Goal: Task Accomplishment & Management: Complete application form

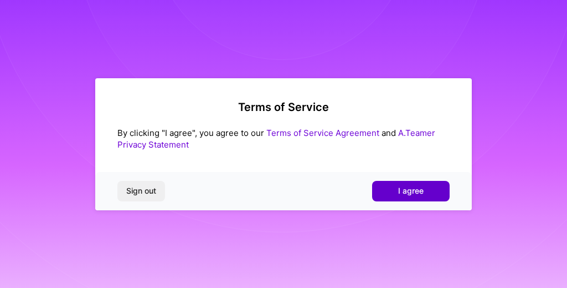
click at [394, 193] on button "I agree" at bounding box center [411, 191] width 78 height 20
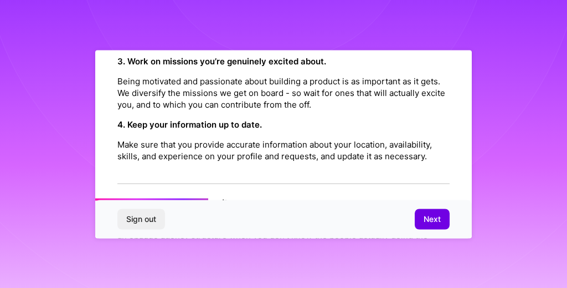
scroll to position [394, 0]
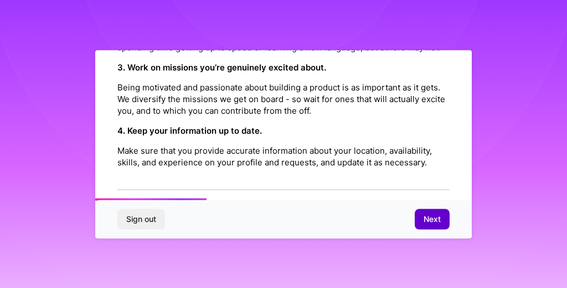
click at [429, 218] on span "Next" at bounding box center [432, 218] width 17 height 11
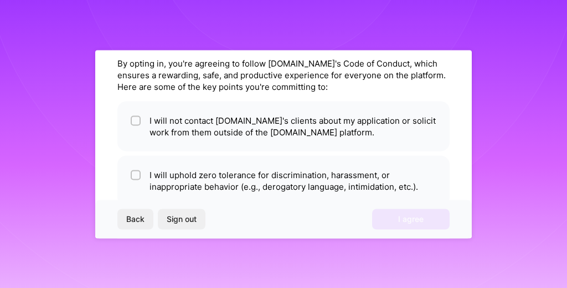
scroll to position [0, 0]
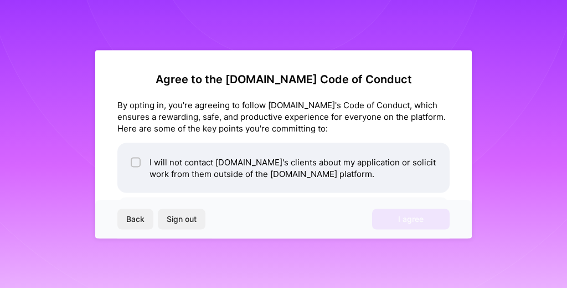
click at [136, 157] on div at bounding box center [136, 162] width 10 height 10
checkbox input "true"
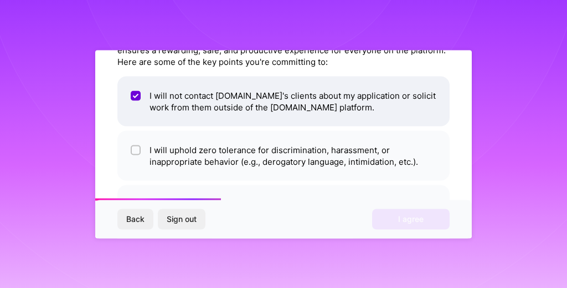
scroll to position [111, 0]
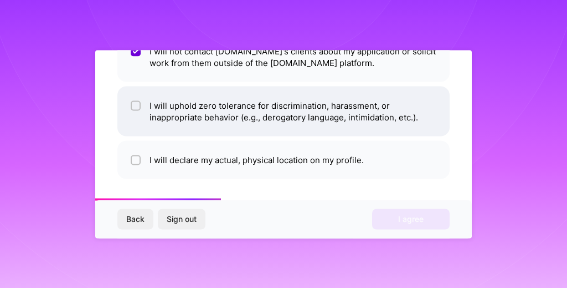
click at [134, 107] on input "checkbox" at bounding box center [137, 106] width 8 height 8
checkbox input "true"
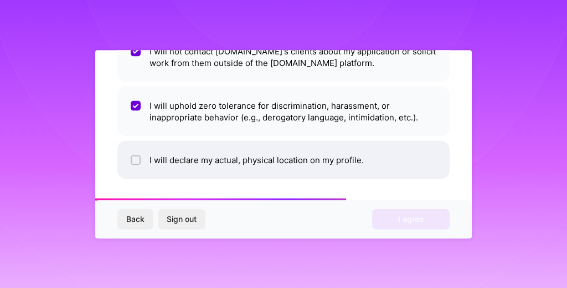
click at [135, 161] on input "checkbox" at bounding box center [137, 160] width 8 height 8
checkbox input "true"
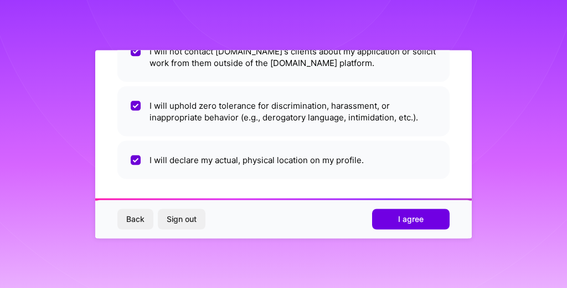
click at [409, 208] on div "Back Sign out I agree" at bounding box center [283, 219] width 377 height 38
click at [404, 218] on span "I agree" at bounding box center [410, 218] width 25 height 11
